Goal: Task Accomplishment & Management: Use online tool/utility

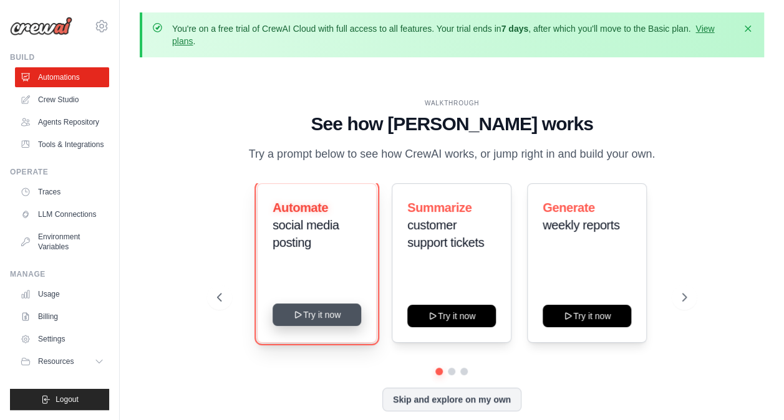
click at [321, 326] on button "Try it now" at bounding box center [316, 315] width 89 height 22
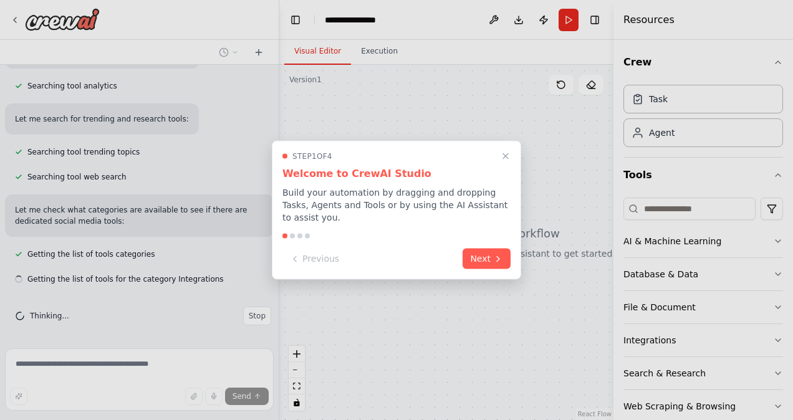
scroll to position [296, 0]
click at [487, 261] on button "Next" at bounding box center [487, 258] width 48 height 21
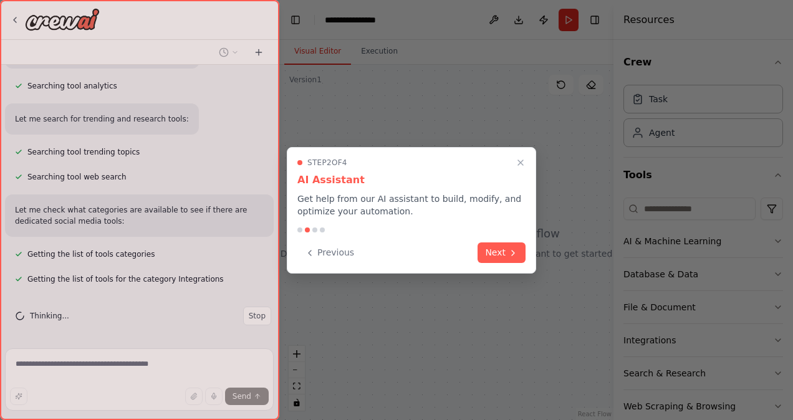
click at [487, 261] on button "Next" at bounding box center [502, 253] width 48 height 21
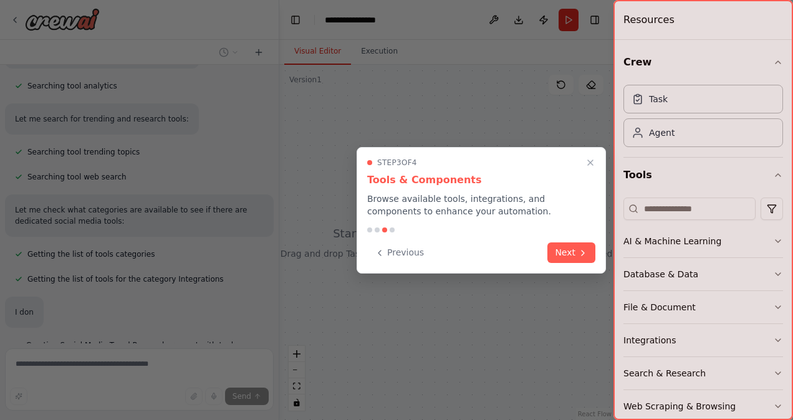
scroll to position [325, 0]
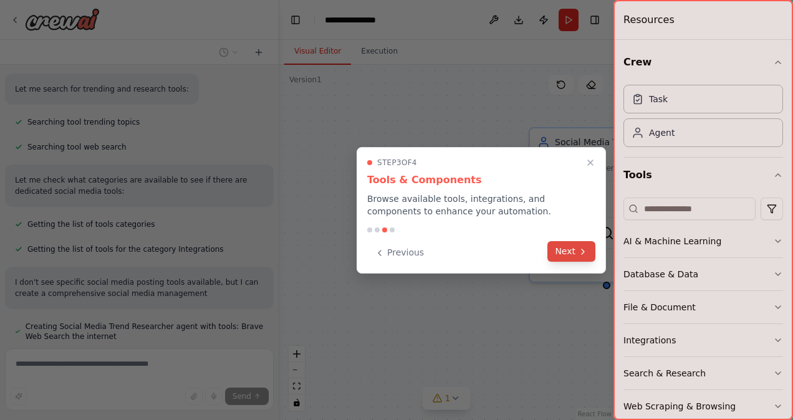
click at [555, 256] on button "Next" at bounding box center [571, 251] width 48 height 21
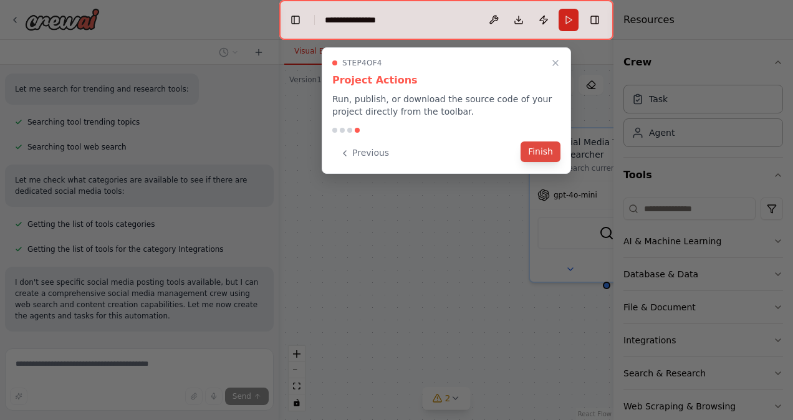
click at [541, 151] on button "Finish" at bounding box center [541, 152] width 40 height 21
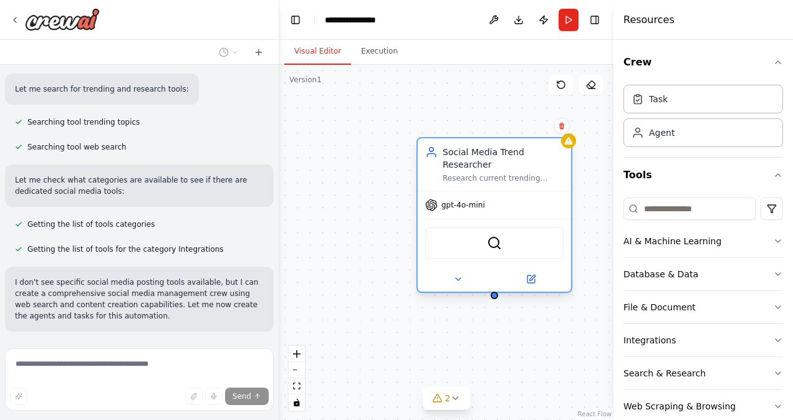
drag, startPoint x: 560, startPoint y: 148, endPoint x: 424, endPoint y: 164, distance: 137.4
click at [425, 164] on div "Social Media Trend Researcher Research current trending topics, hashtags, and v…" at bounding box center [494, 164] width 138 height 37
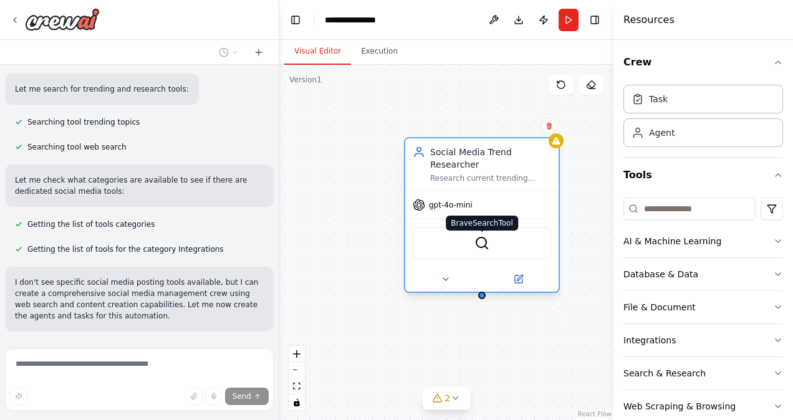
click at [481, 241] on img at bounding box center [481, 243] width 15 height 15
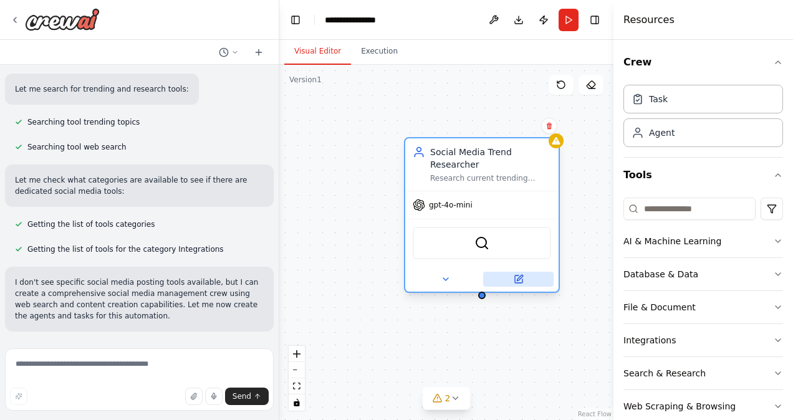
click at [522, 281] on div "Social Media Trend Researcher Research current trending topics, hashtags, and v…" at bounding box center [446, 242] width 334 height 355
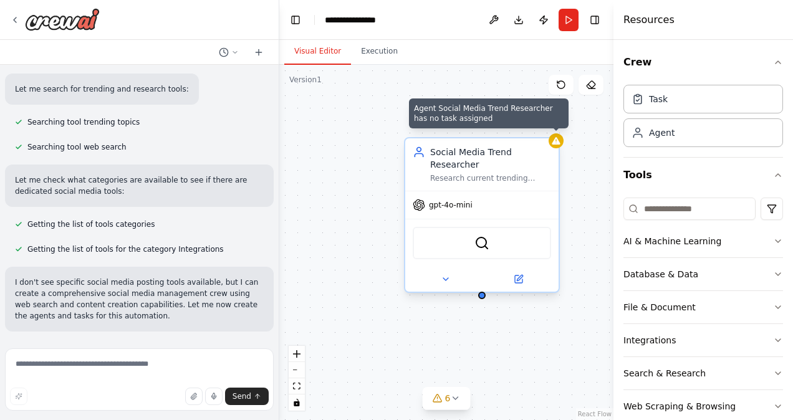
click at [562, 143] on div at bounding box center [556, 140] width 15 height 15
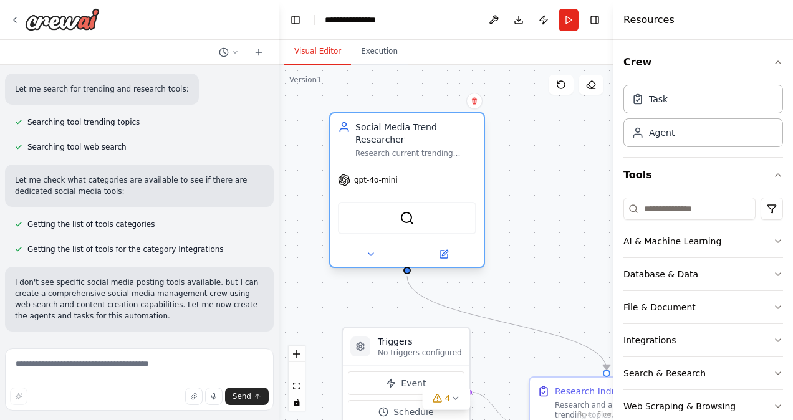
drag, startPoint x: 587, startPoint y: 163, endPoint x: 373, endPoint y: 142, distance: 215.5
click at [373, 148] on div "Research current trending topics, hashtags, and viral content in the {industry}…" at bounding box center [415, 153] width 121 height 10
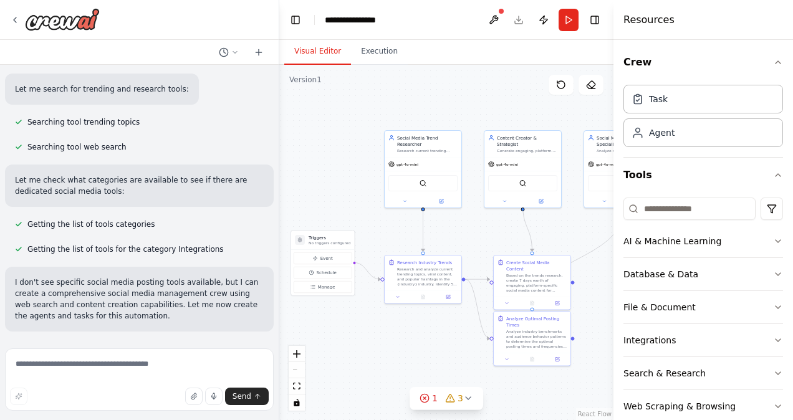
drag, startPoint x: 413, startPoint y: 244, endPoint x: 300, endPoint y: 201, distance: 121.0
click at [300, 201] on div ".deletable-edge-delete-btn { width: 20px; height: 20px; border: 0px solid #ffff…" at bounding box center [446, 242] width 334 height 355
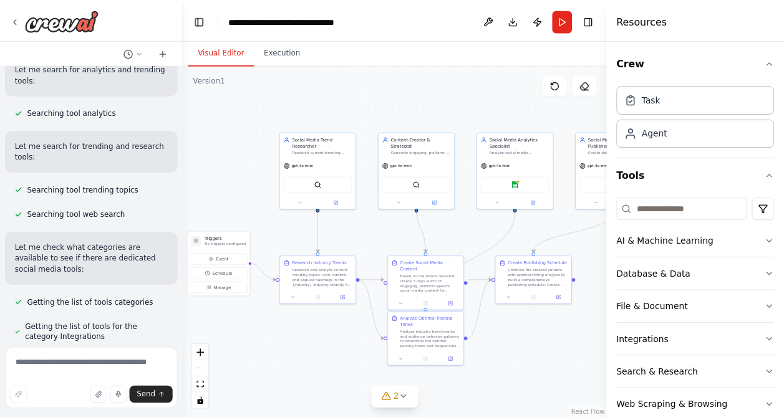
scroll to position [393, 0]
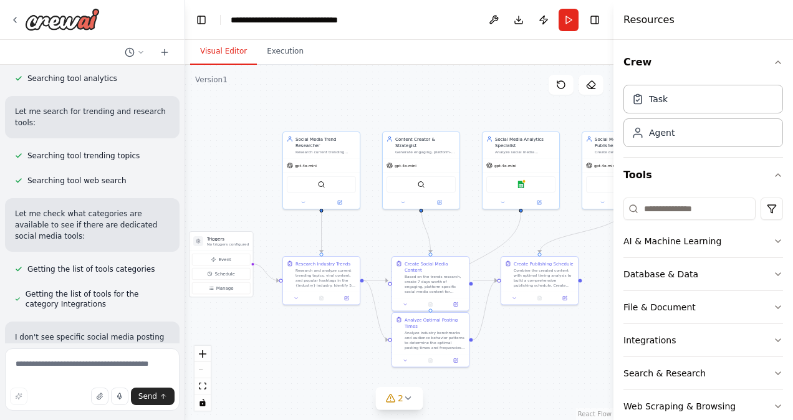
drag, startPoint x: 276, startPoint y: 166, endPoint x: 185, endPoint y: 170, distance: 91.1
click at [185, 170] on div "Create a crew that schedules and publishes social media content across multiple…" at bounding box center [396, 210] width 793 height 420
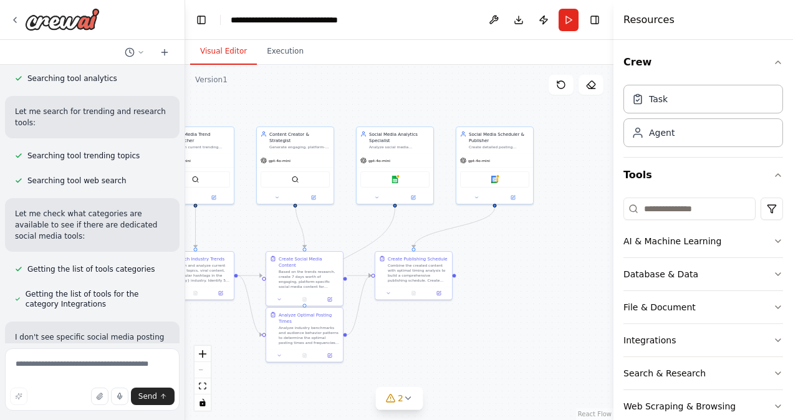
drag, startPoint x: 512, startPoint y: 374, endPoint x: 387, endPoint y: 369, distance: 126.0
click at [387, 369] on div ".deletable-edge-delete-btn { width: 20px; height: 20px; border: 0px solid #ffff…" at bounding box center [399, 242] width 428 height 355
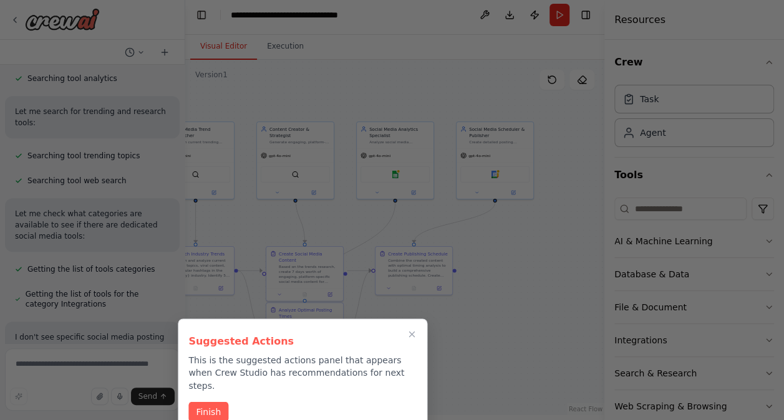
scroll to position [7, 0]
click at [212, 401] on button "Finish" at bounding box center [208, 411] width 40 height 21
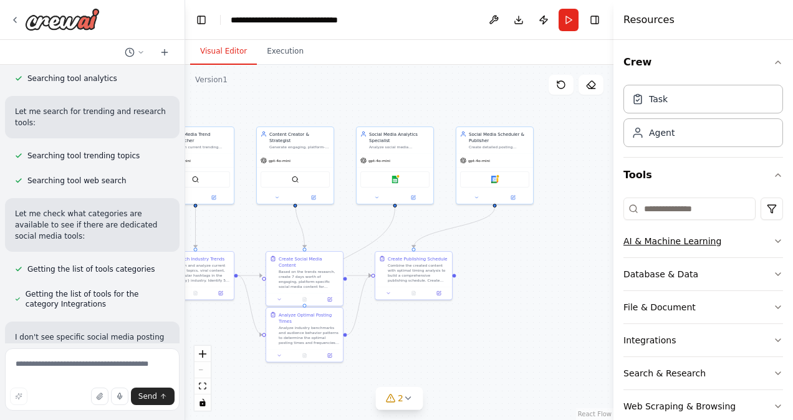
scroll to position [54, 0]
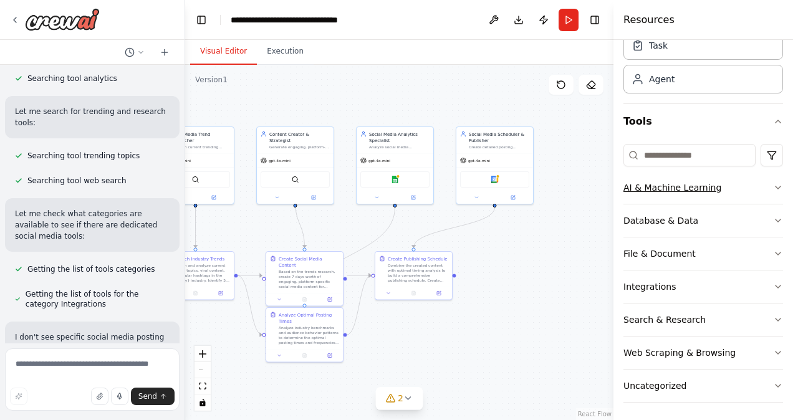
click at [749, 185] on button "AI & Machine Learning" at bounding box center [703, 187] width 160 height 32
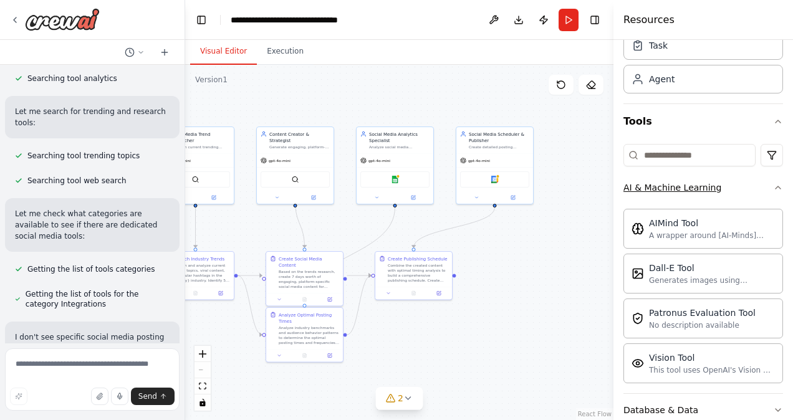
scroll to position [161, 0]
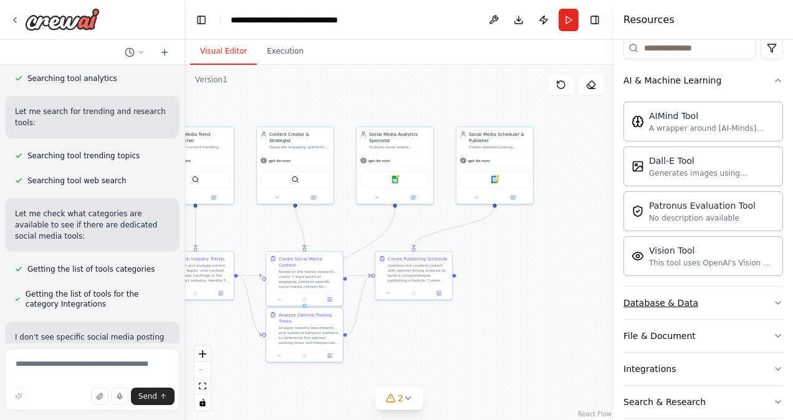
click at [738, 307] on button "Database & Data" at bounding box center [703, 303] width 160 height 32
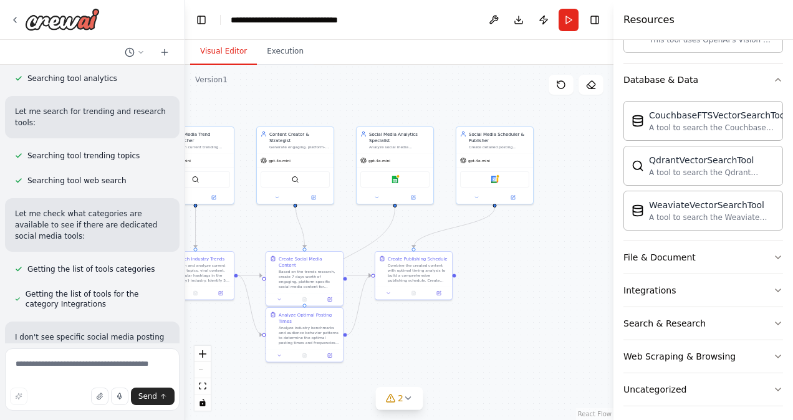
scroll to position [385, 0]
click at [696, 350] on div "Web Scraping & Browsing" at bounding box center [679, 356] width 112 height 12
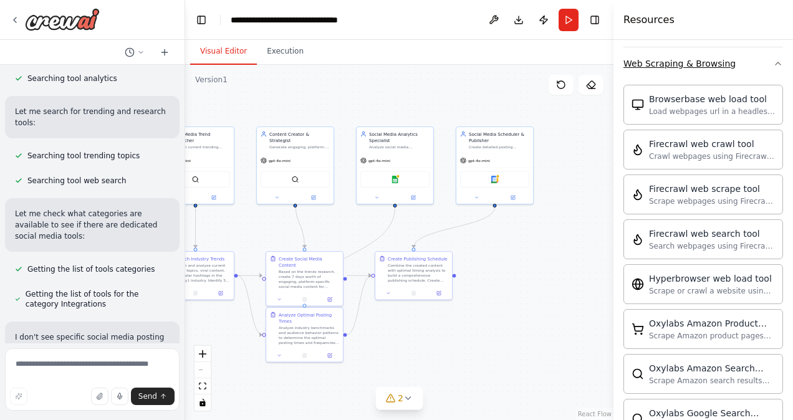
scroll to position [678, 0]
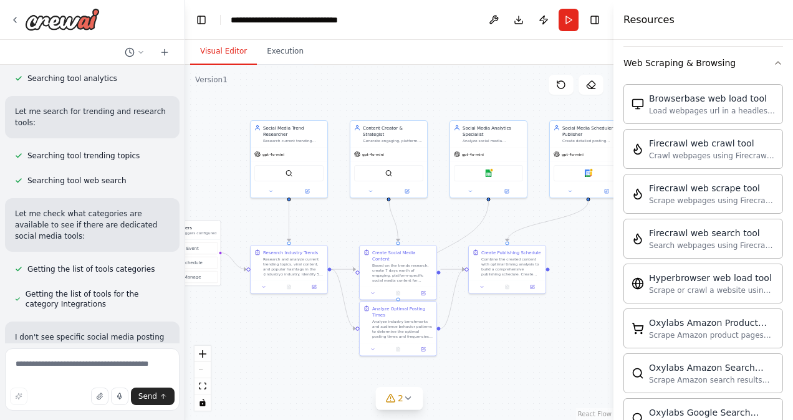
drag, startPoint x: 397, startPoint y: 344, endPoint x: 490, endPoint y: 338, distance: 93.7
click at [490, 338] on div ".deletable-edge-delete-btn { width: 20px; height: 20px; border: 0px solid #ffff…" at bounding box center [399, 242] width 428 height 355
click at [489, 175] on img at bounding box center [488, 171] width 7 height 7
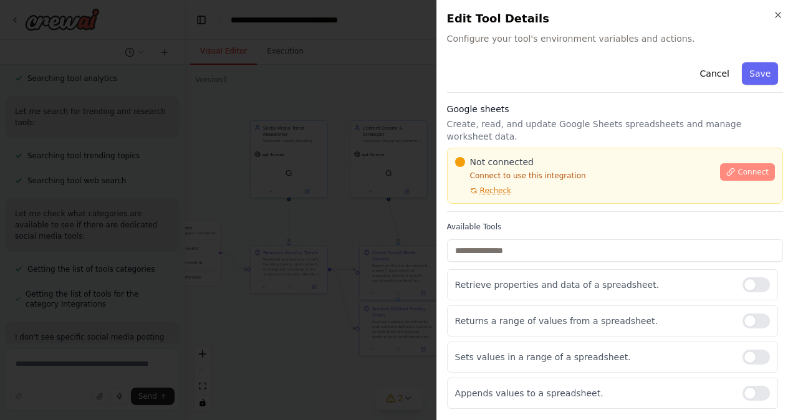
click at [726, 168] on icon at bounding box center [730, 172] width 9 height 9
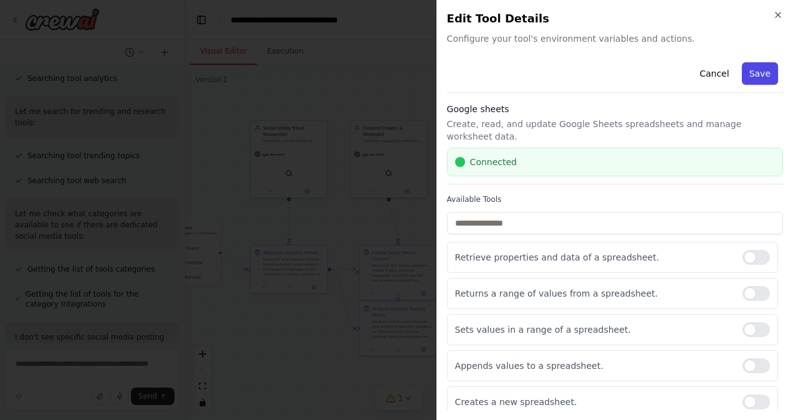
click at [763, 75] on button "Save" at bounding box center [760, 73] width 36 height 22
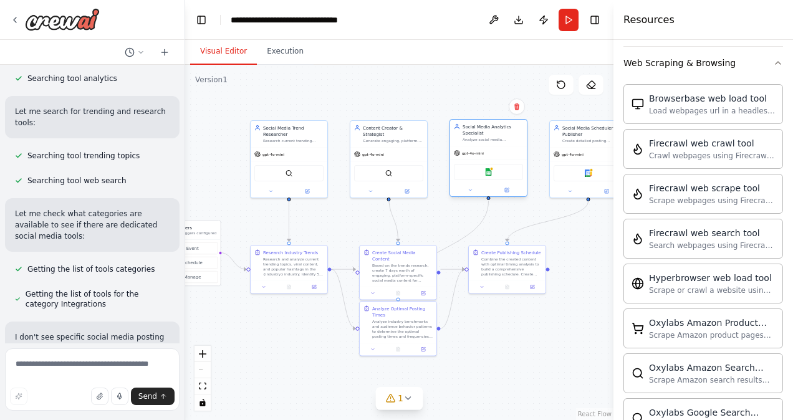
click at [493, 177] on div "Google sheets" at bounding box center [488, 172] width 69 height 16
click at [491, 171] on img at bounding box center [488, 171] width 7 height 7
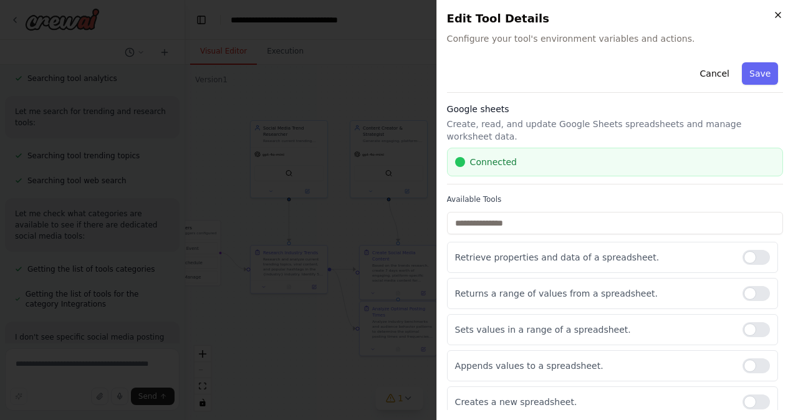
click at [781, 16] on icon "button" at bounding box center [778, 15] width 10 height 10
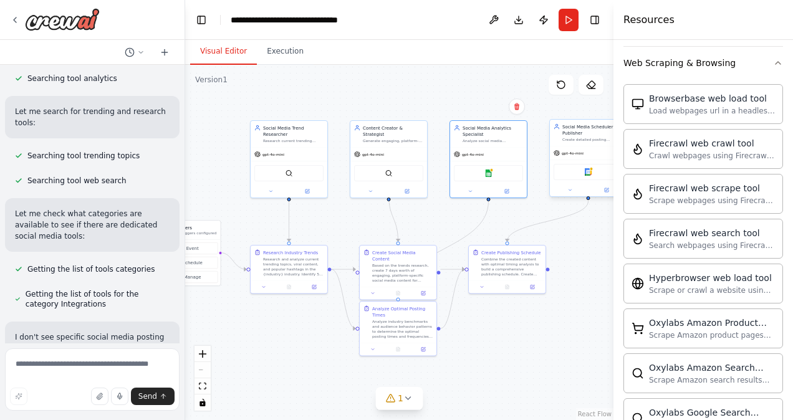
click at [573, 178] on div "Google calendar" at bounding box center [588, 172] width 69 height 16
click at [592, 173] on div "Google calendar" at bounding box center [588, 172] width 69 height 16
click at [590, 170] on img at bounding box center [588, 171] width 7 height 7
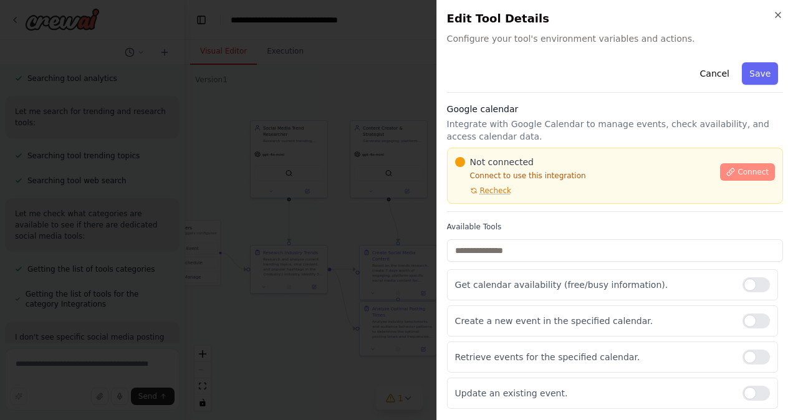
click at [729, 169] on button "Connect" at bounding box center [747, 171] width 55 height 17
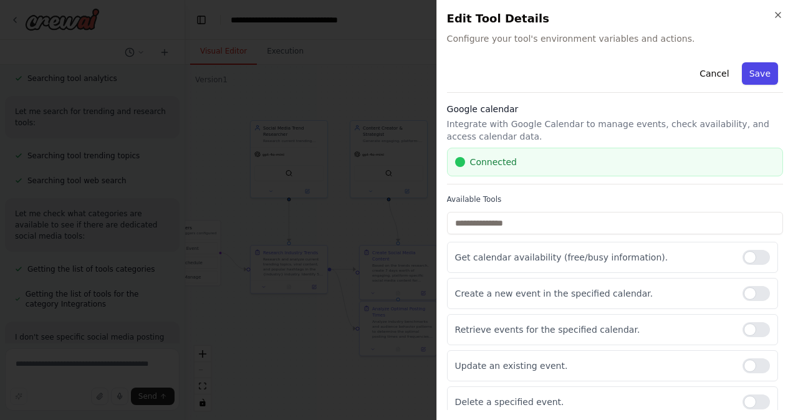
click at [750, 82] on button "Save" at bounding box center [760, 73] width 36 height 22
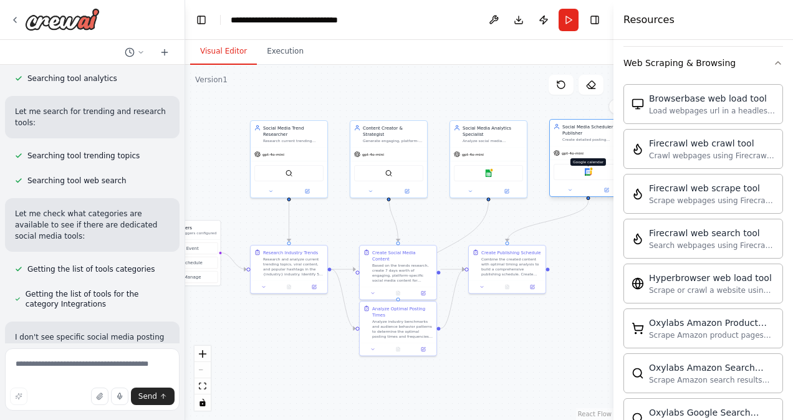
click at [586, 175] on img at bounding box center [588, 171] width 7 height 7
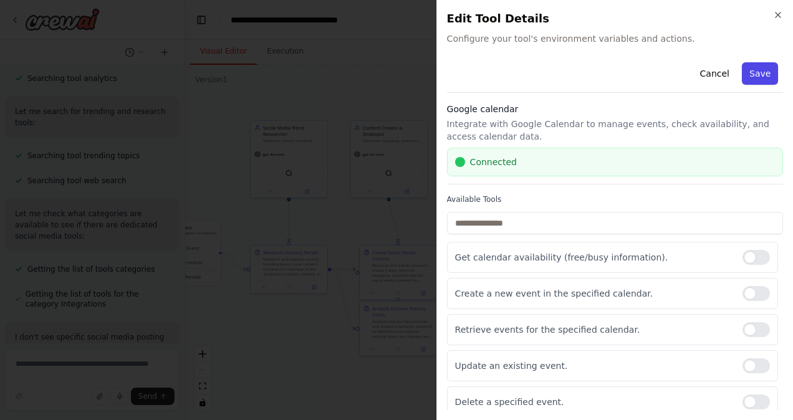
click at [751, 77] on button "Save" at bounding box center [760, 73] width 36 height 22
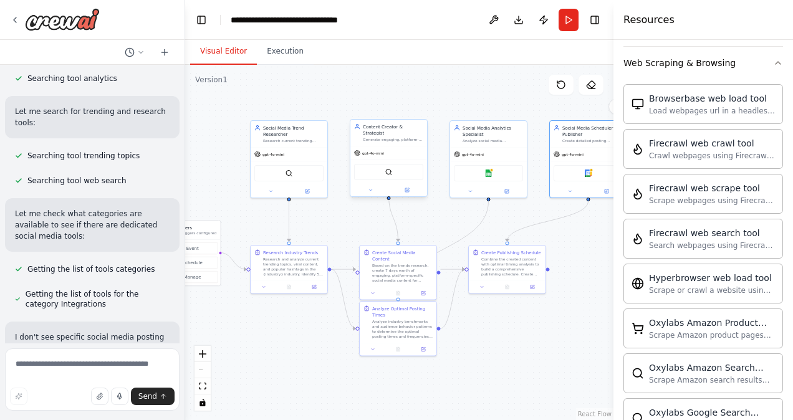
click at [366, 150] on div "gpt-4o-mini" at bounding box center [369, 153] width 30 height 6
click at [392, 168] on img at bounding box center [388, 171] width 7 height 7
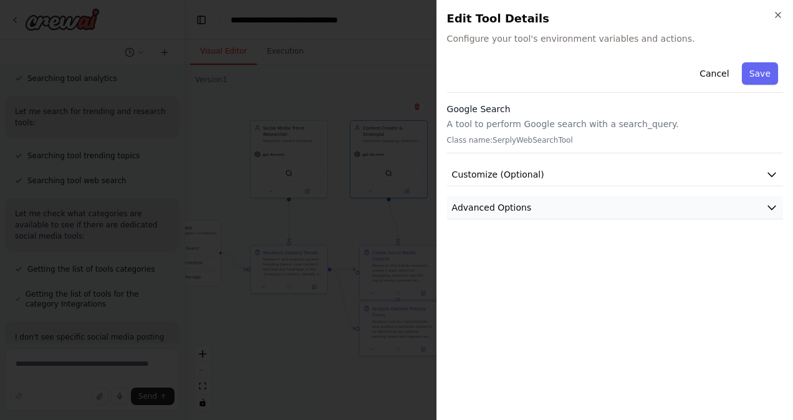
click at [756, 200] on button "Advanced Options" at bounding box center [615, 207] width 336 height 23
click at [716, 171] on button "Customize (Optional)" at bounding box center [615, 174] width 336 height 23
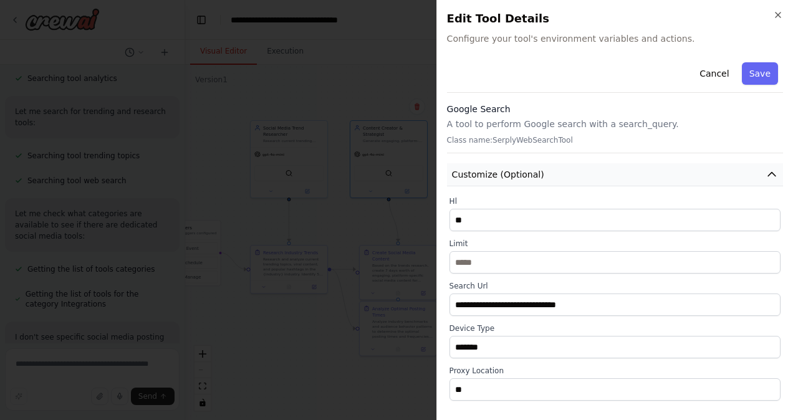
scroll to position [116, 0]
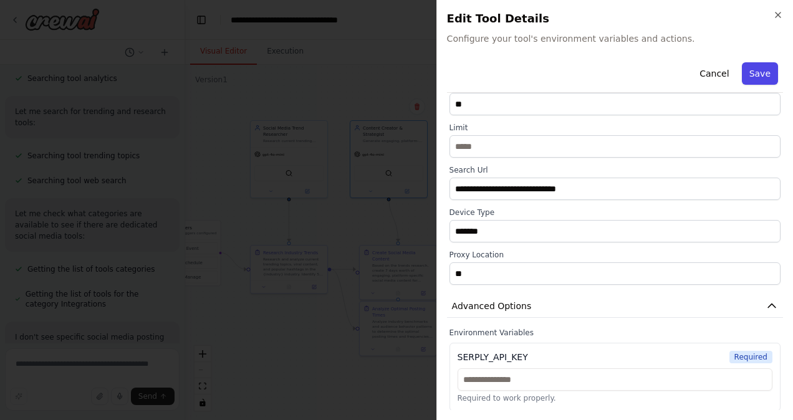
click at [748, 72] on button "Save" at bounding box center [760, 73] width 36 height 22
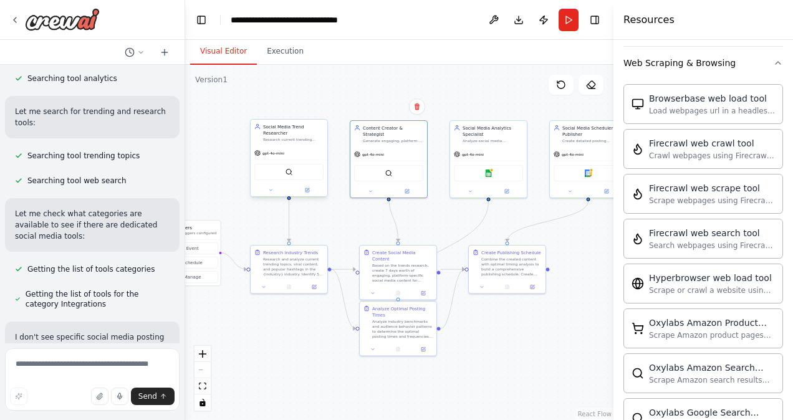
click at [279, 176] on div "BraveSearchTool" at bounding box center [288, 172] width 69 height 16
click at [286, 173] on img at bounding box center [289, 171] width 7 height 7
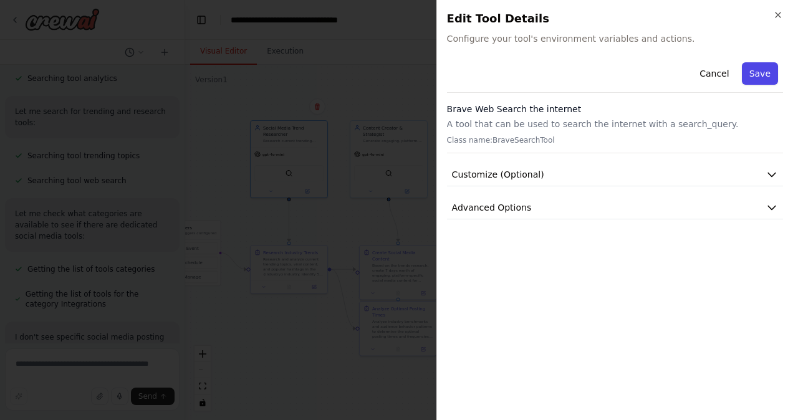
click at [758, 72] on button "Save" at bounding box center [760, 73] width 36 height 22
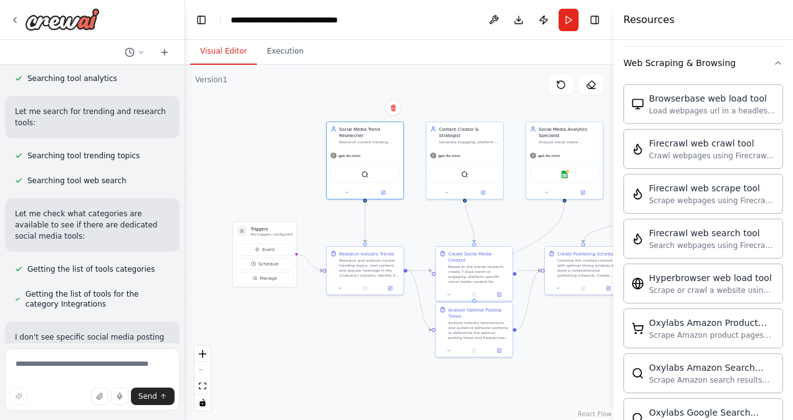
drag, startPoint x: 526, startPoint y: 221, endPoint x: 602, endPoint y: 222, distance: 76.1
click at [602, 222] on div ".deletable-edge-delete-btn { width: 20px; height: 20px; border: 0px solid #ffff…" at bounding box center [399, 242] width 428 height 355
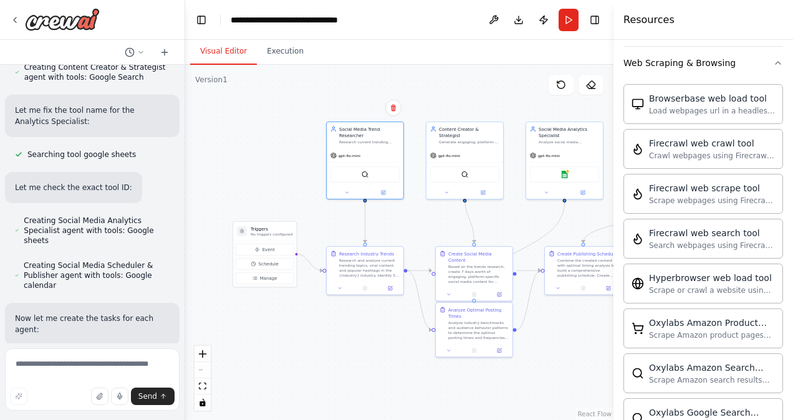
scroll to position [810, 0]
